Goal: Transaction & Acquisition: Subscribe to service/newsletter

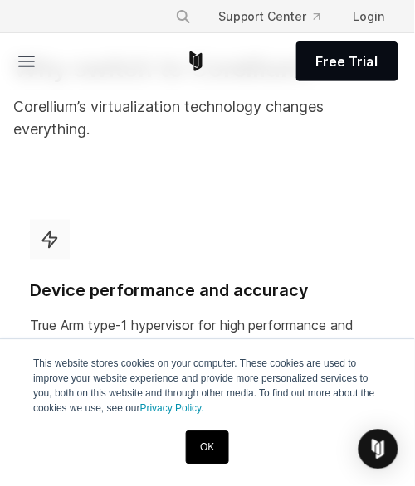
scroll to position [864, 0]
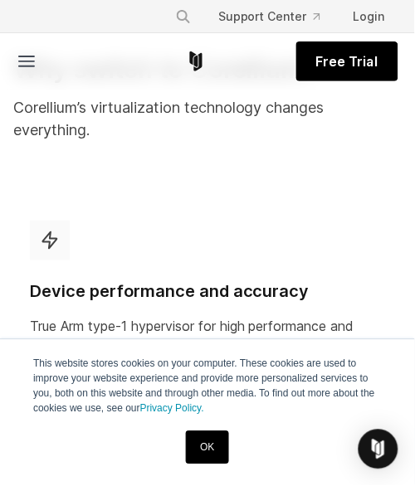
click at [372, 80] on link "Free Trial" at bounding box center [347, 61] width 102 height 40
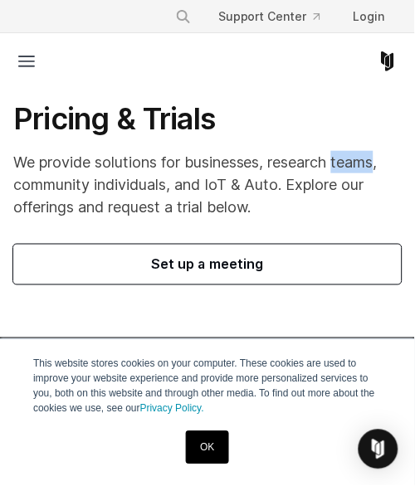
click at [344, 100] on h1 "Pricing & Trials" at bounding box center [207, 118] width 388 height 37
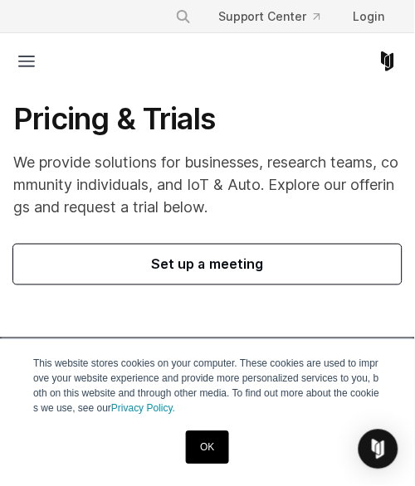
click at [372, 281] on link "Set up a meeting" at bounding box center [207, 265] width 388 height 40
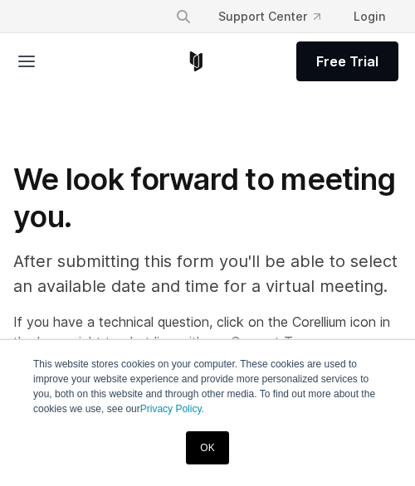
select select "**"
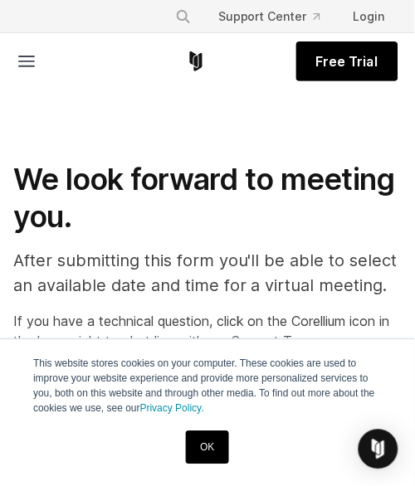
click at [326, 61] on span "Free Trial" at bounding box center [347, 61] width 62 height 20
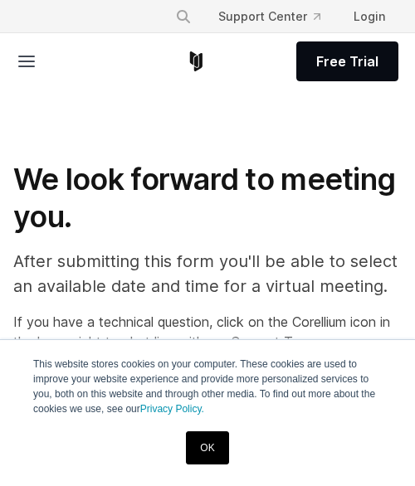
select select "**"
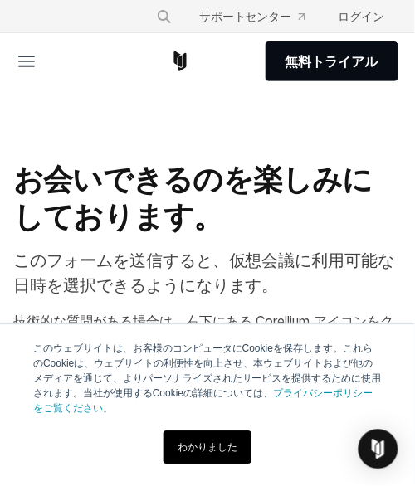
click at [197, 89] on div "無料トライアル" at bounding box center [208, 61] width 382 height 56
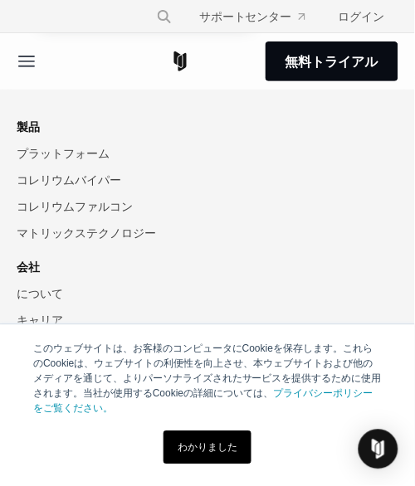
scroll to position [1507, 0]
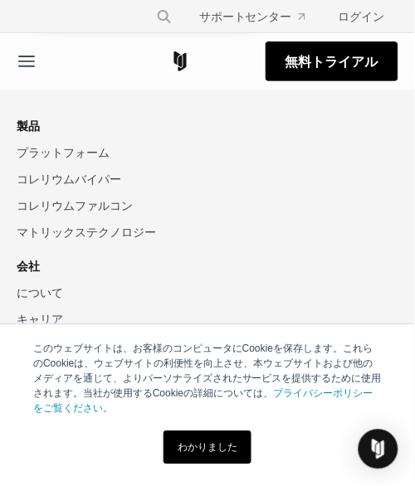
click at [297, 67] on font "無料トライアル" at bounding box center [331, 61] width 93 height 17
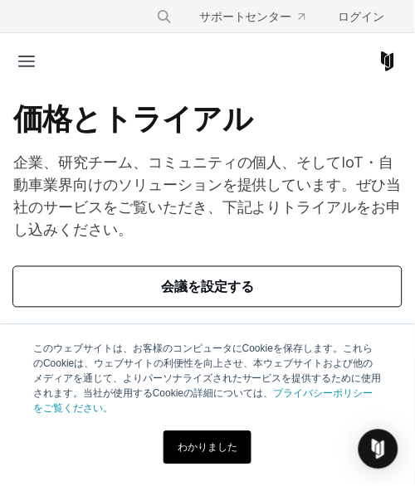
click at [262, 112] on h1 "価格とトライアル" at bounding box center [207, 118] width 388 height 37
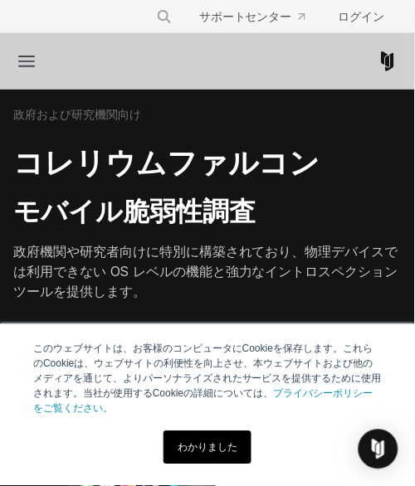
scroll to position [1103, 0]
